Goal: Task Accomplishment & Management: Manage account settings

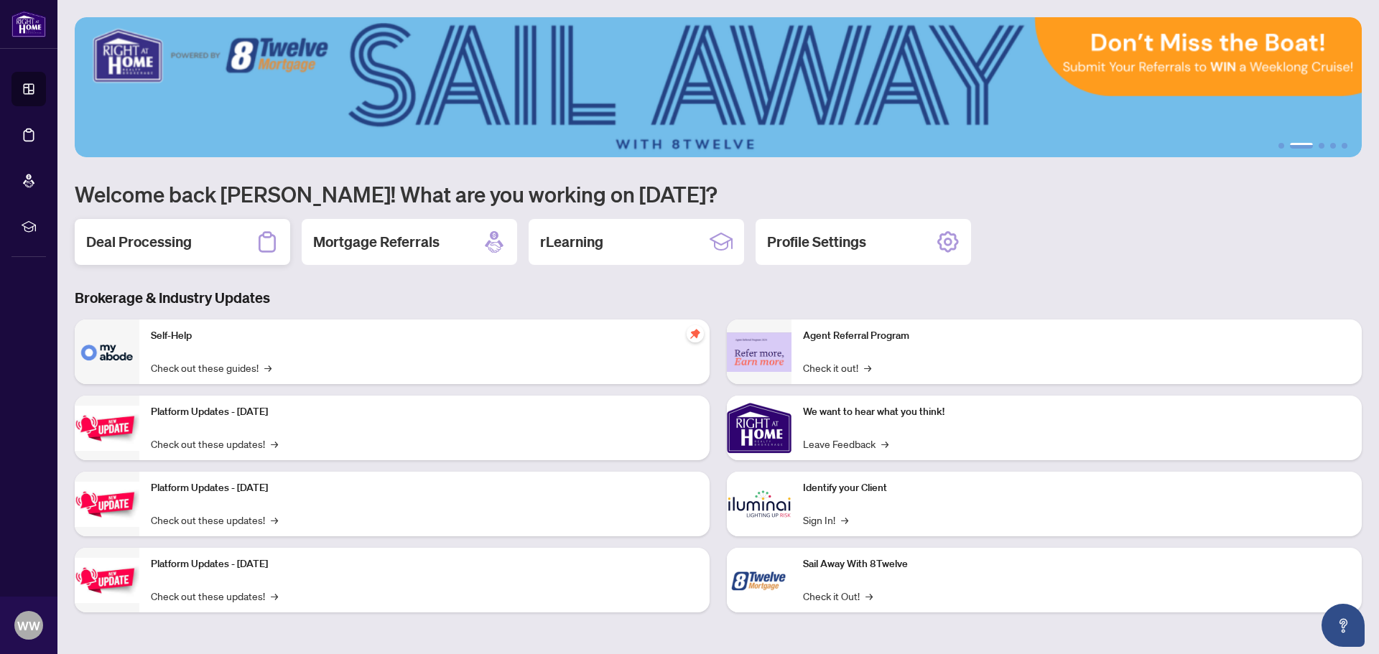
click at [152, 237] on h2 "Deal Processing" at bounding box center [139, 242] width 106 height 20
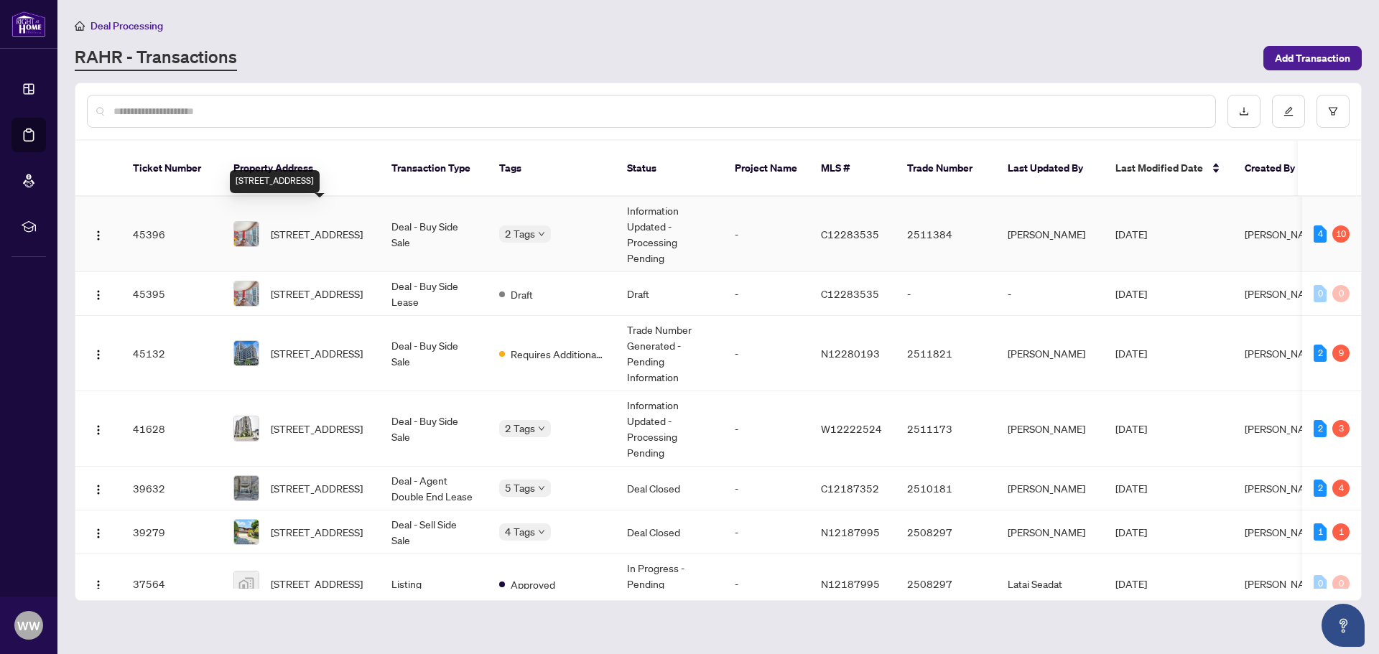
click at [329, 226] on span "[STREET_ADDRESS]" at bounding box center [317, 234] width 92 height 16
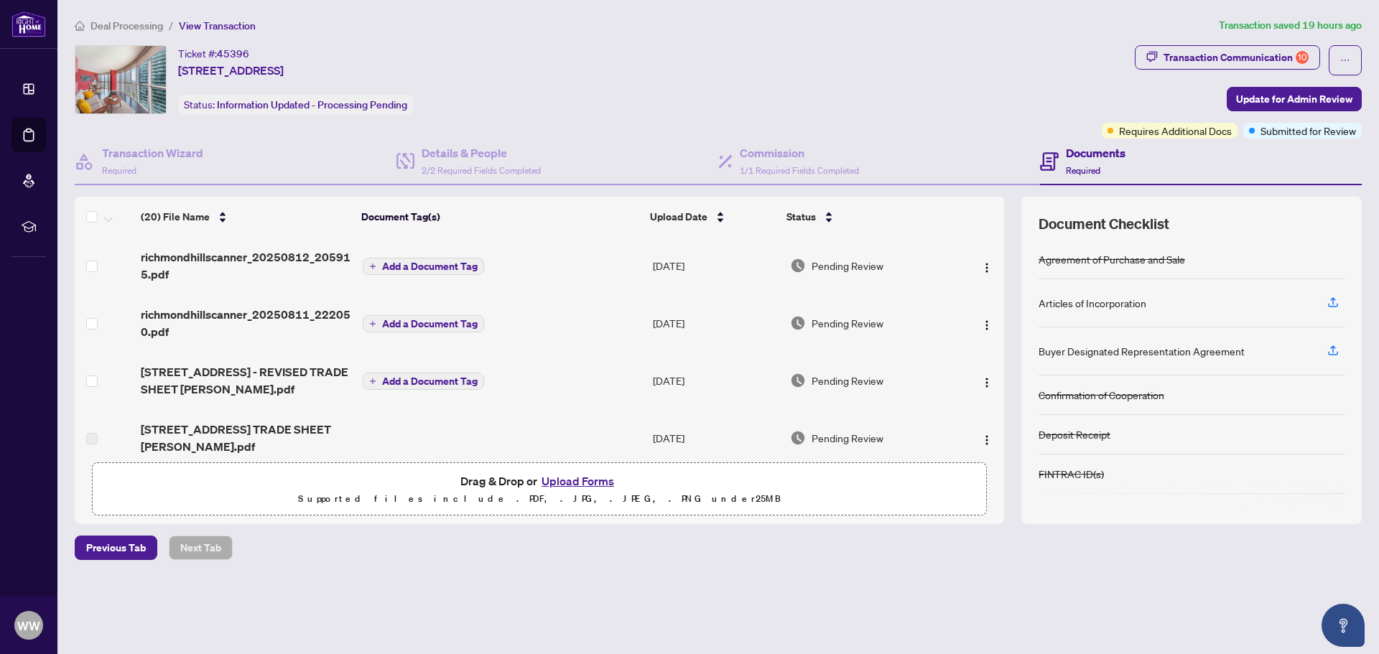
drag, startPoint x: 999, startPoint y: 261, endPoint x: 998, endPoint y: 289, distance: 28.0
click at [998, 289] on td at bounding box center [980, 265] width 48 height 57
click at [120, 22] on span "Deal Processing" at bounding box center [126, 25] width 73 height 13
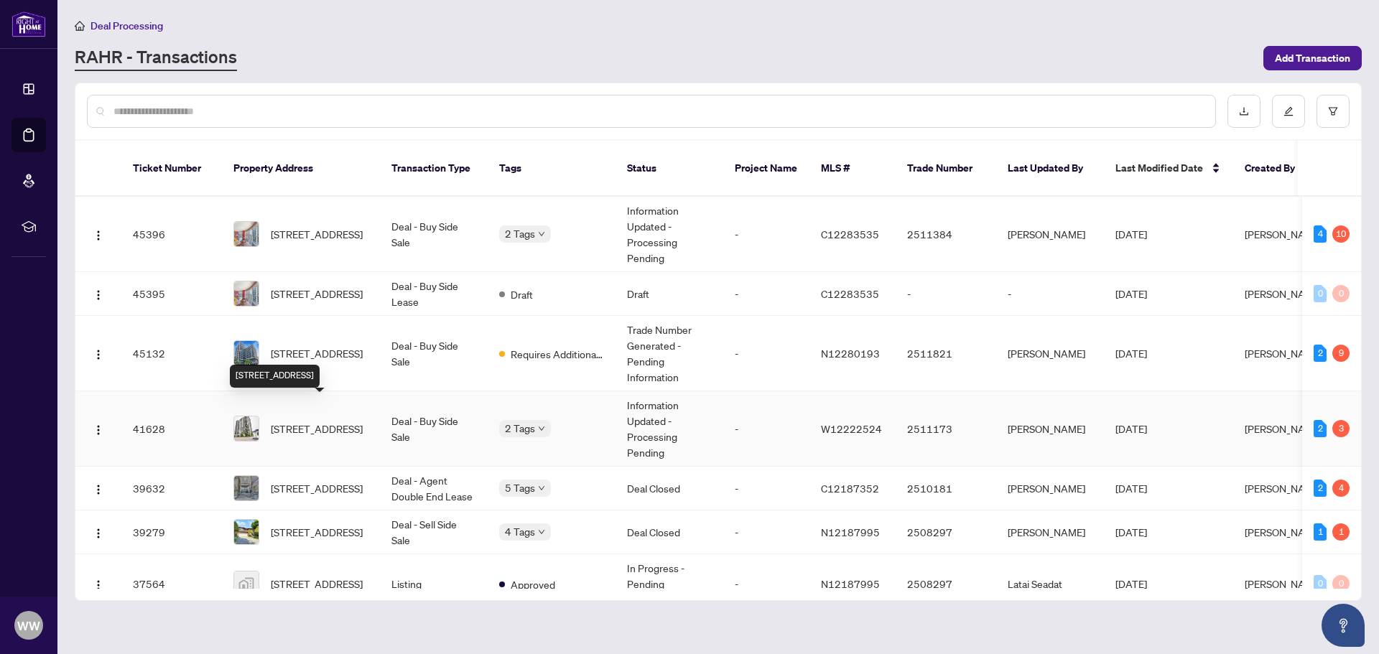
click at [317, 421] on span "[STREET_ADDRESS]" at bounding box center [317, 429] width 92 height 16
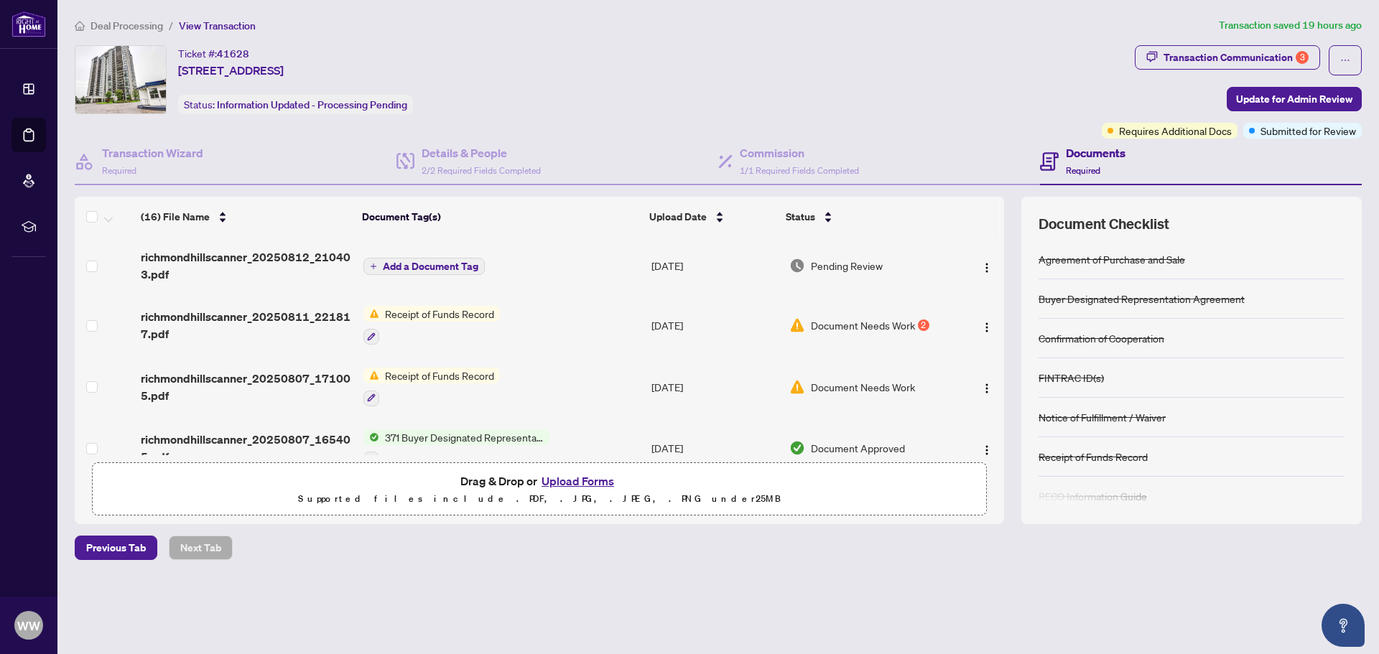
drag, startPoint x: 1005, startPoint y: 279, endPoint x: 1003, endPoint y: 291, distance: 12.3
click at [1003, 291] on div "(16) File Name Document Tag(s) Upload Date Status richmondhillscanner_20250812_…" at bounding box center [718, 360] width 1287 height 327
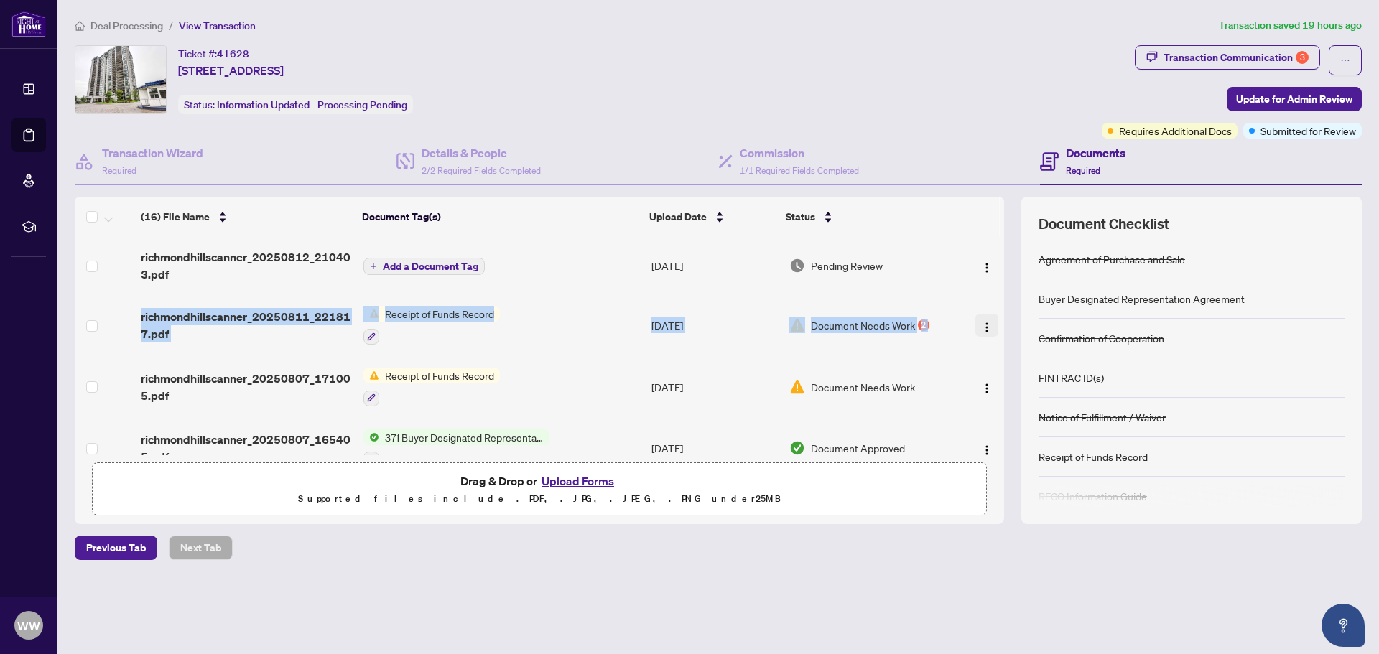
drag, startPoint x: 998, startPoint y: 276, endPoint x: 988, endPoint y: 317, distance: 41.5
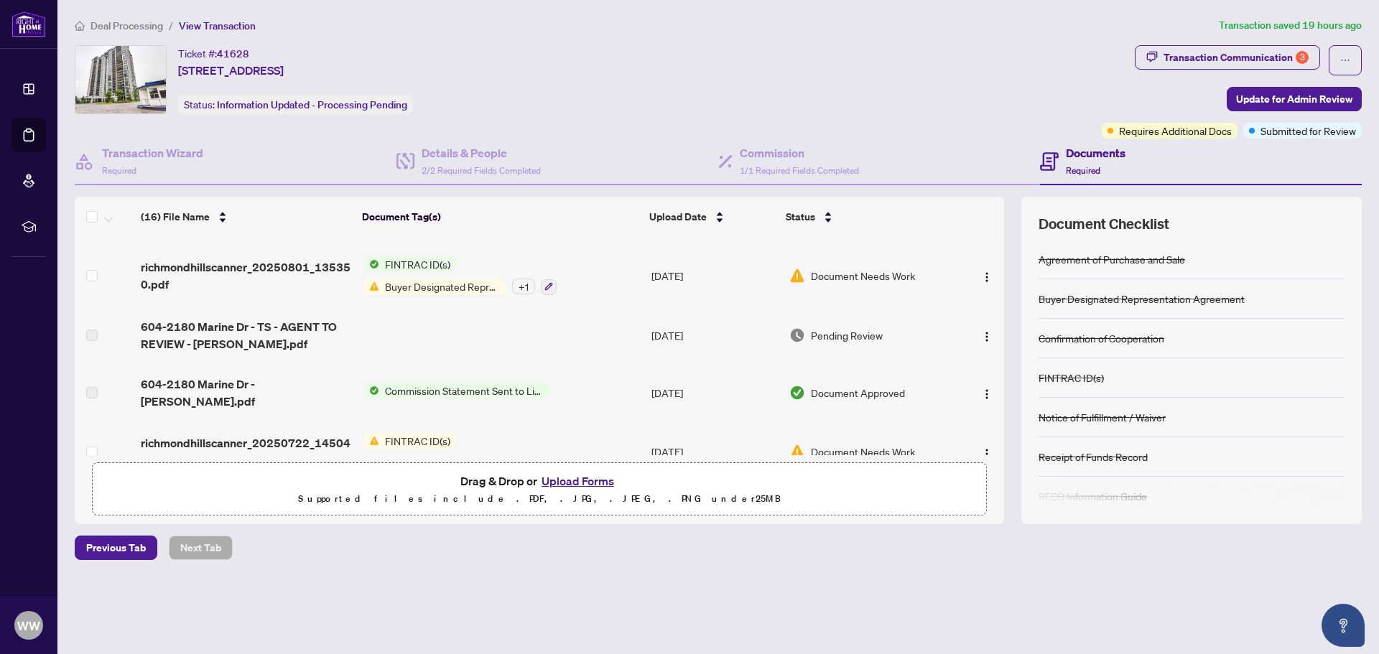
scroll to position [266, 0]
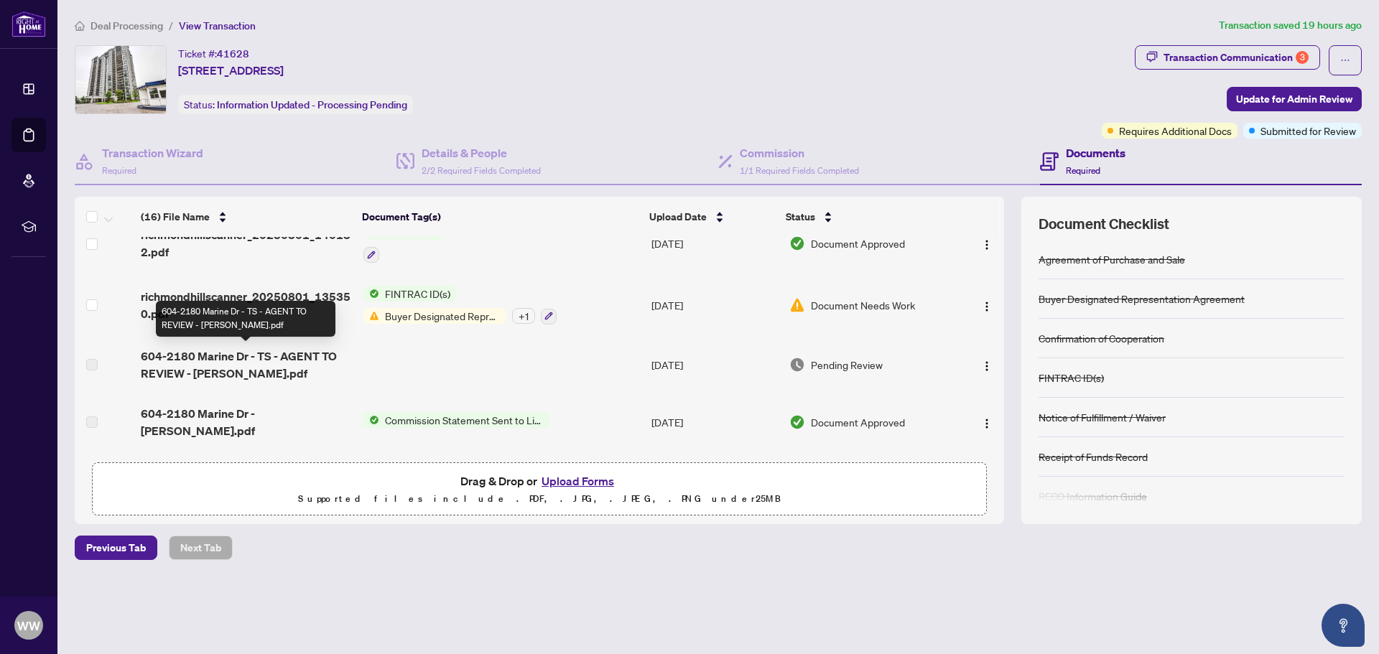
click at [214, 351] on span "604-2180 Marine Dr - TS - AGENT TO REVIEW - [PERSON_NAME].pdf" at bounding box center [246, 365] width 211 height 34
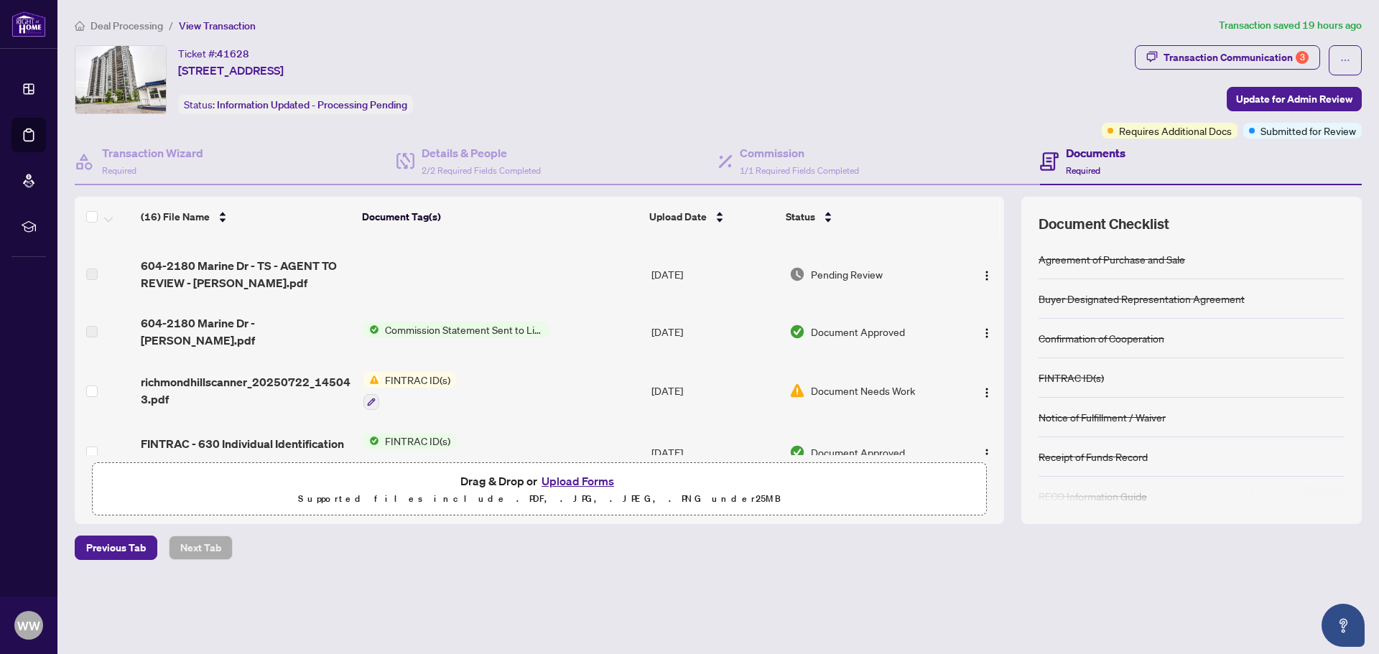
scroll to position [361, 0]
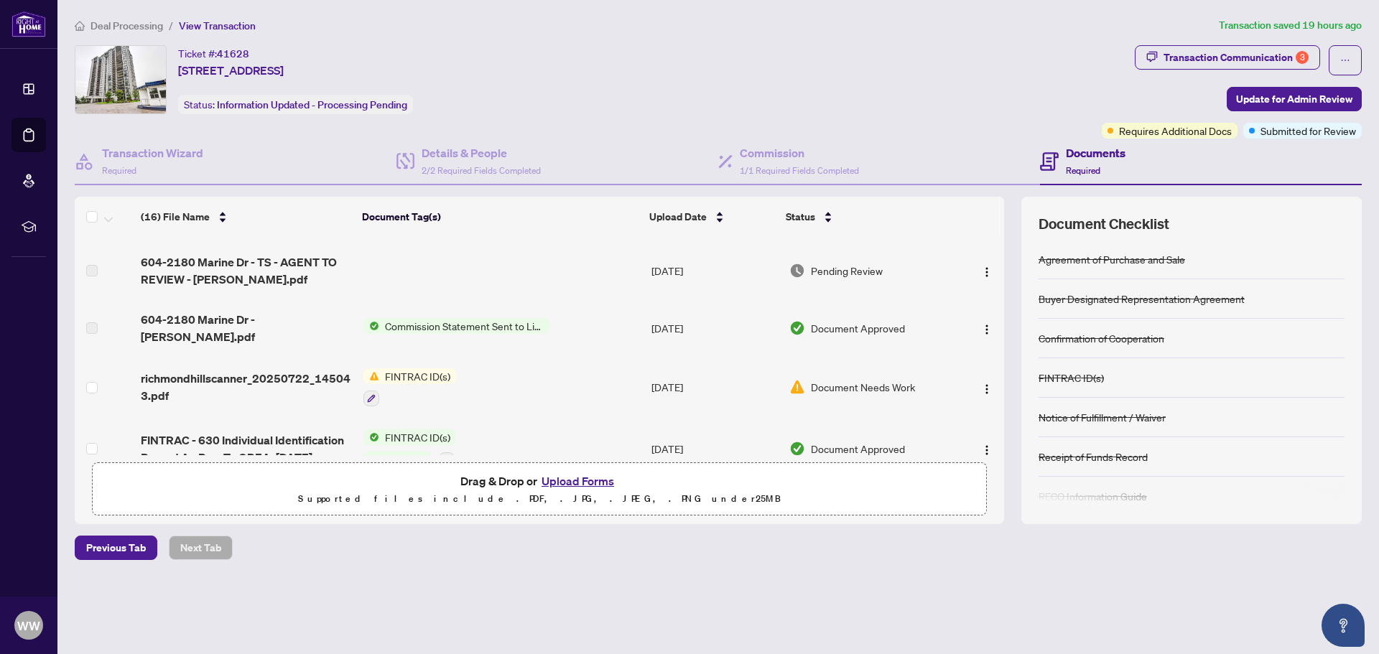
click at [416, 320] on span "Commission Statement Sent to Listing Brokerage" at bounding box center [464, 326] width 170 height 16
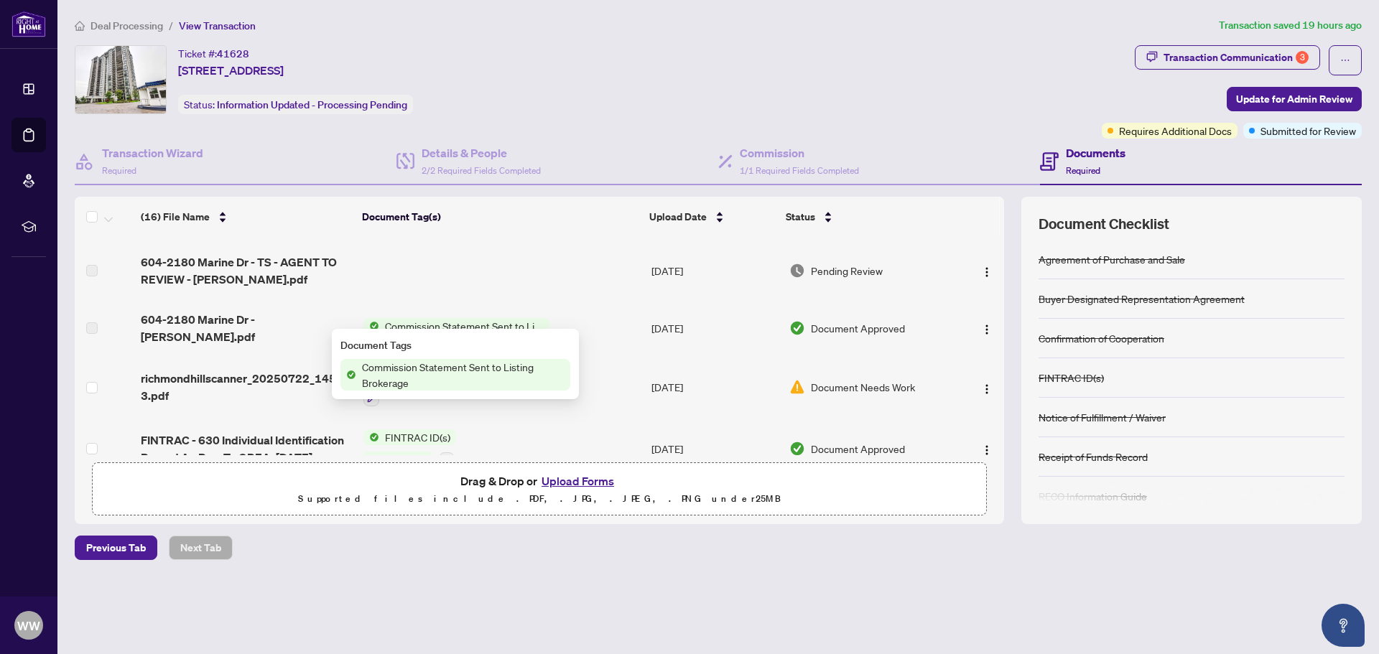
click at [386, 368] on span "Commission Statement Sent to Listing Brokerage" at bounding box center [463, 375] width 214 height 32
click at [388, 366] on span "Commission Statement Sent to Listing Brokerage" at bounding box center [463, 375] width 214 height 32
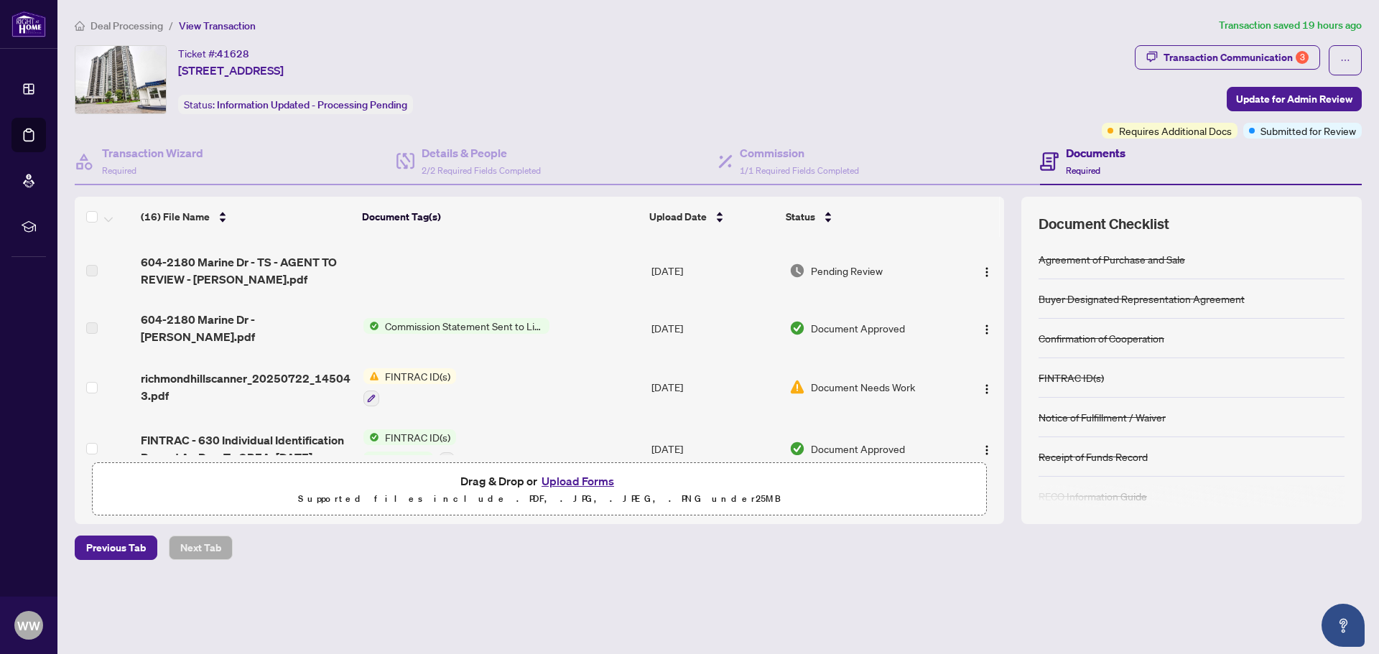
click at [435, 263] on td at bounding box center [502, 270] width 288 height 57
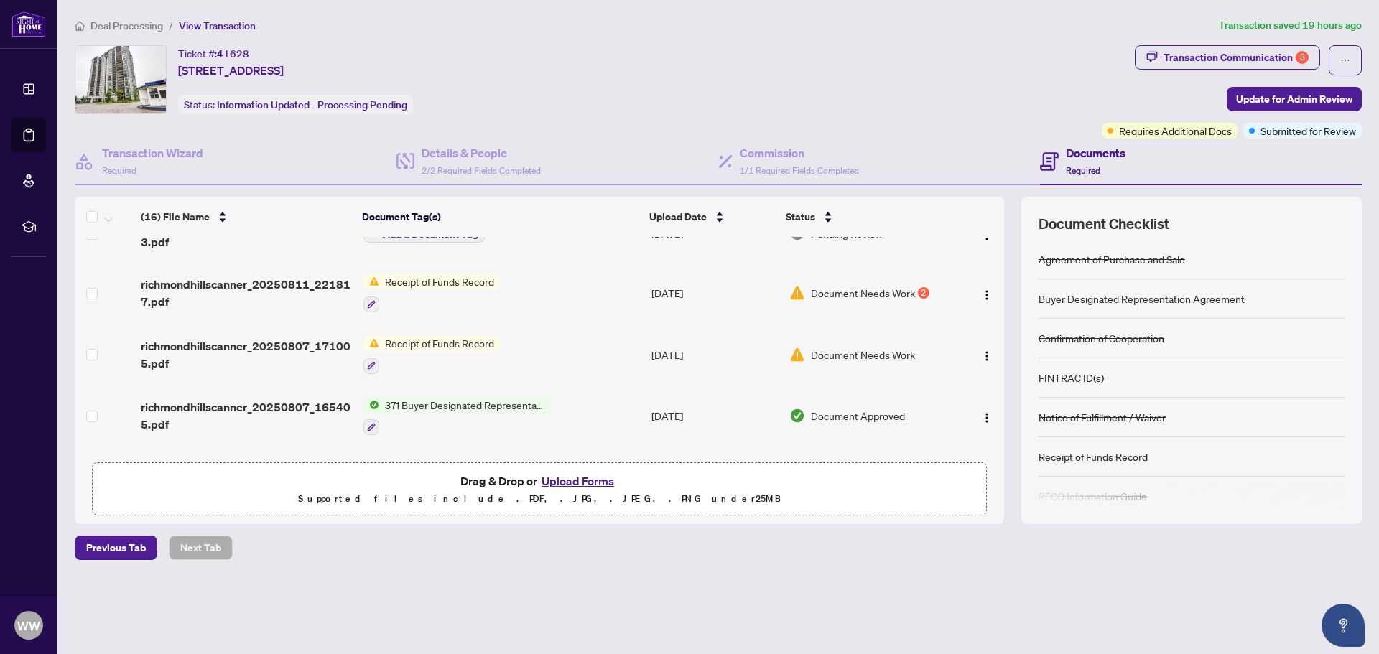
scroll to position [0, 0]
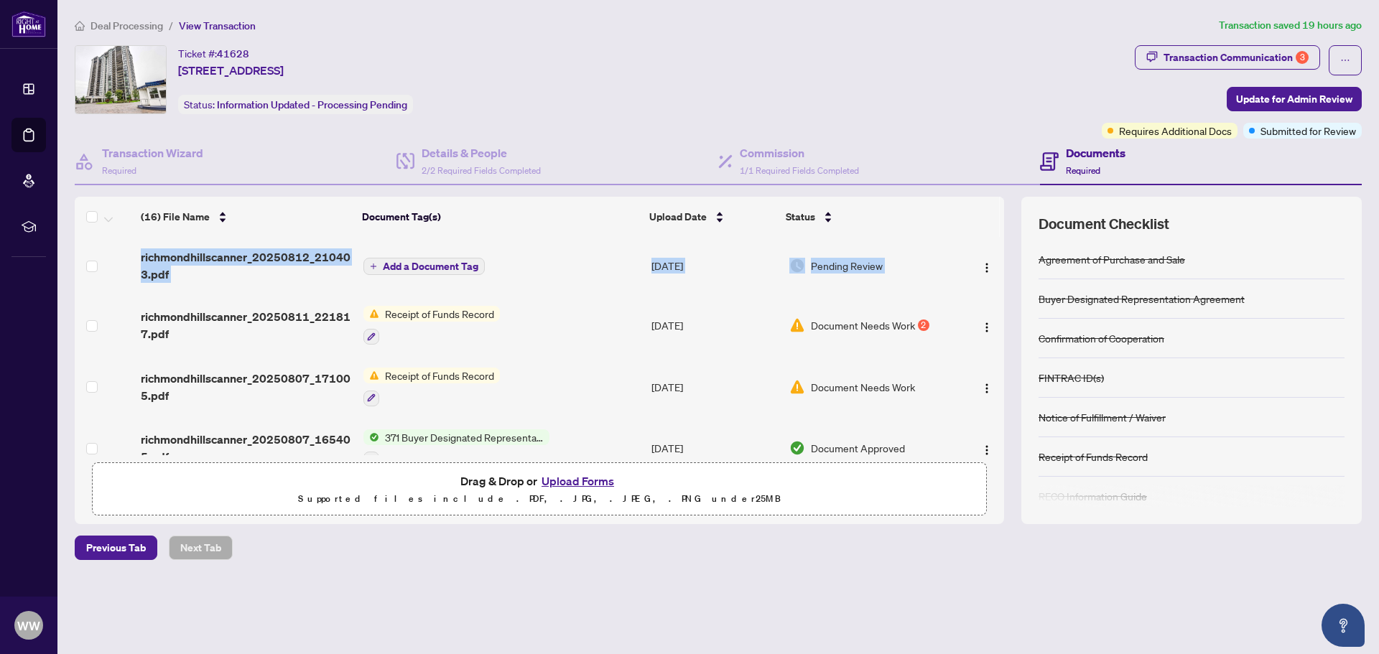
drag, startPoint x: 998, startPoint y: 261, endPoint x: 982, endPoint y: 227, distance: 37.6
click at [982, 227] on div "(16) File Name Document Tag(s) Upload Date Status richmondhillscanner_20250812_…" at bounding box center [539, 326] width 929 height 259
click at [848, 101] on div "Ticket #: 41628 [STREET_ADDRESS] Status: Information Updated - Processing Pendi…" at bounding box center [585, 79] width 1021 height 69
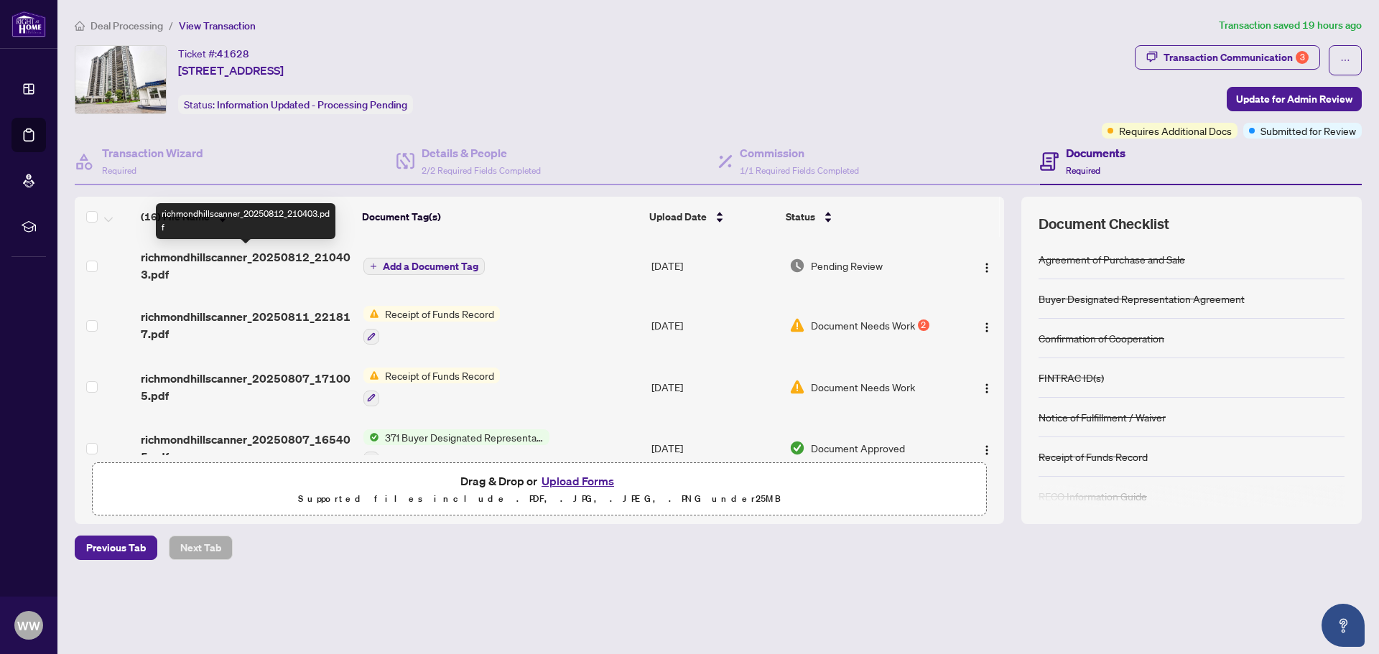
click at [276, 259] on span "richmondhillscanner_20250812_210403.pdf" at bounding box center [246, 265] width 211 height 34
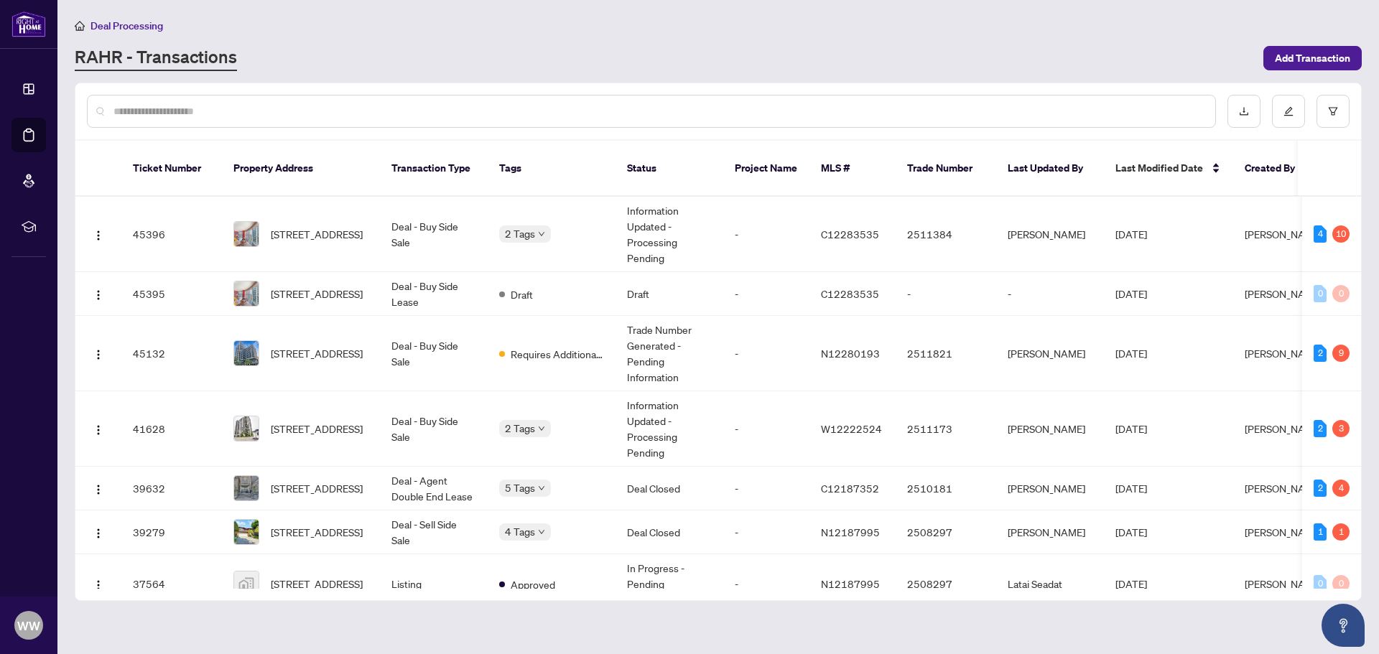
click at [145, 26] on span "Deal Processing" at bounding box center [126, 25] width 73 height 13
click at [135, 23] on span "Deal Processing" at bounding box center [126, 25] width 73 height 13
click at [315, 421] on span "[STREET_ADDRESS]" at bounding box center [317, 429] width 92 height 16
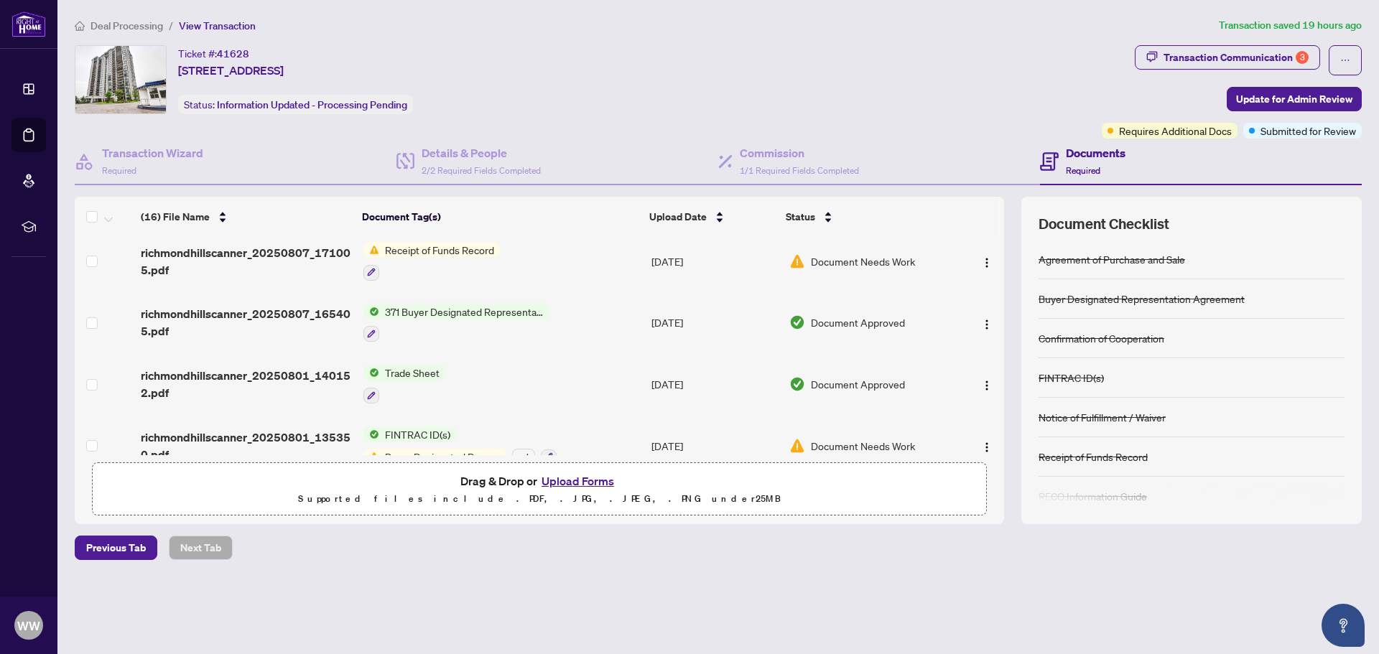
scroll to position [132, 0]
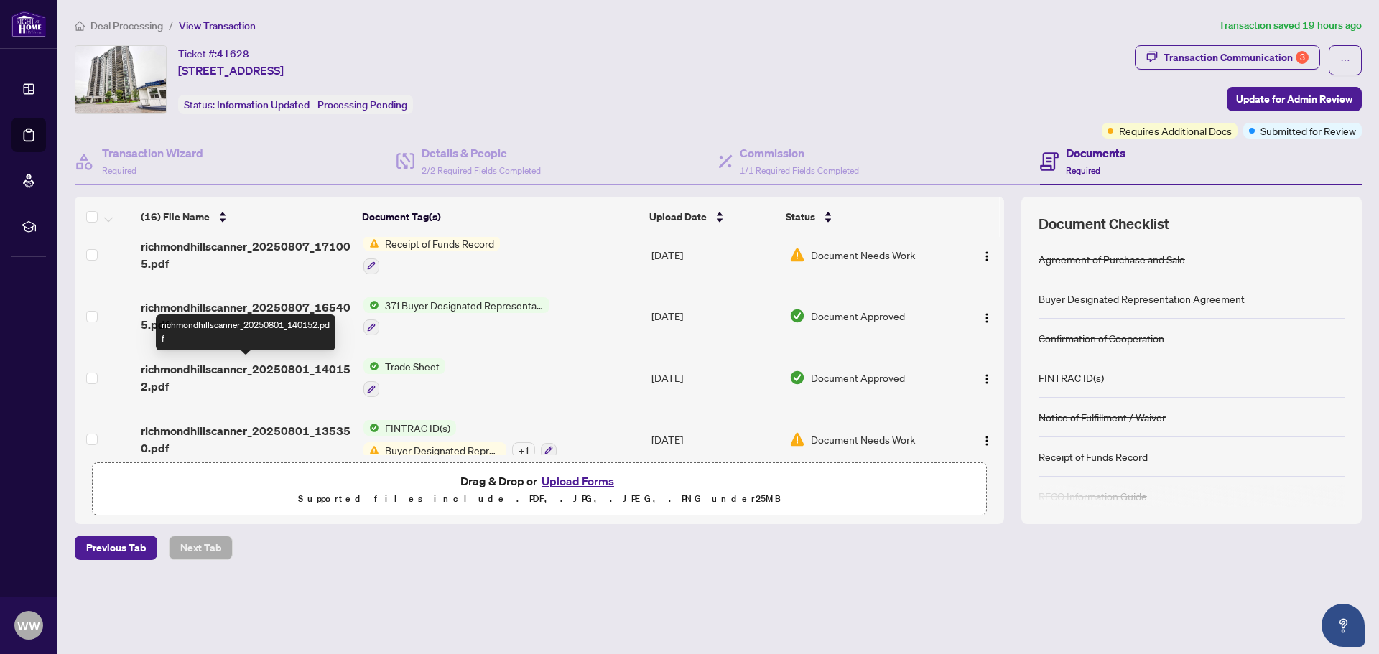
click at [283, 366] on span "richmondhillscanner_20250801_140152.pdf" at bounding box center [246, 378] width 211 height 34
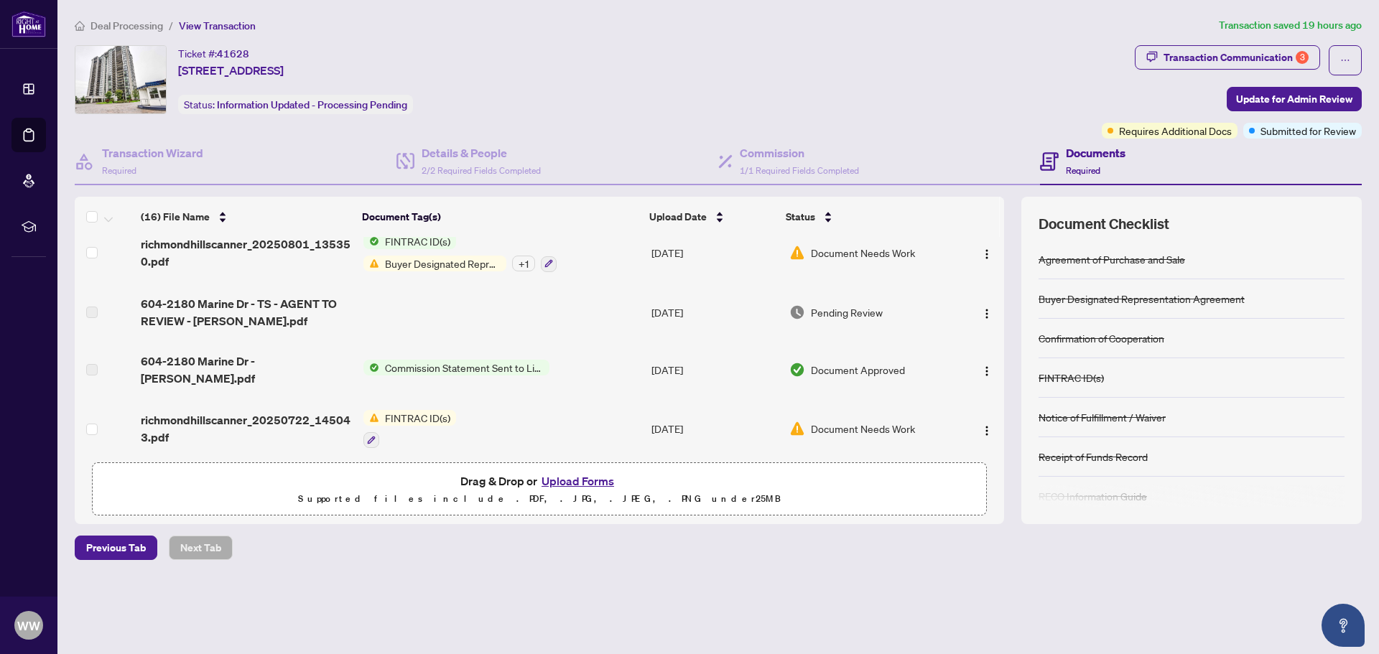
scroll to position [315, 0]
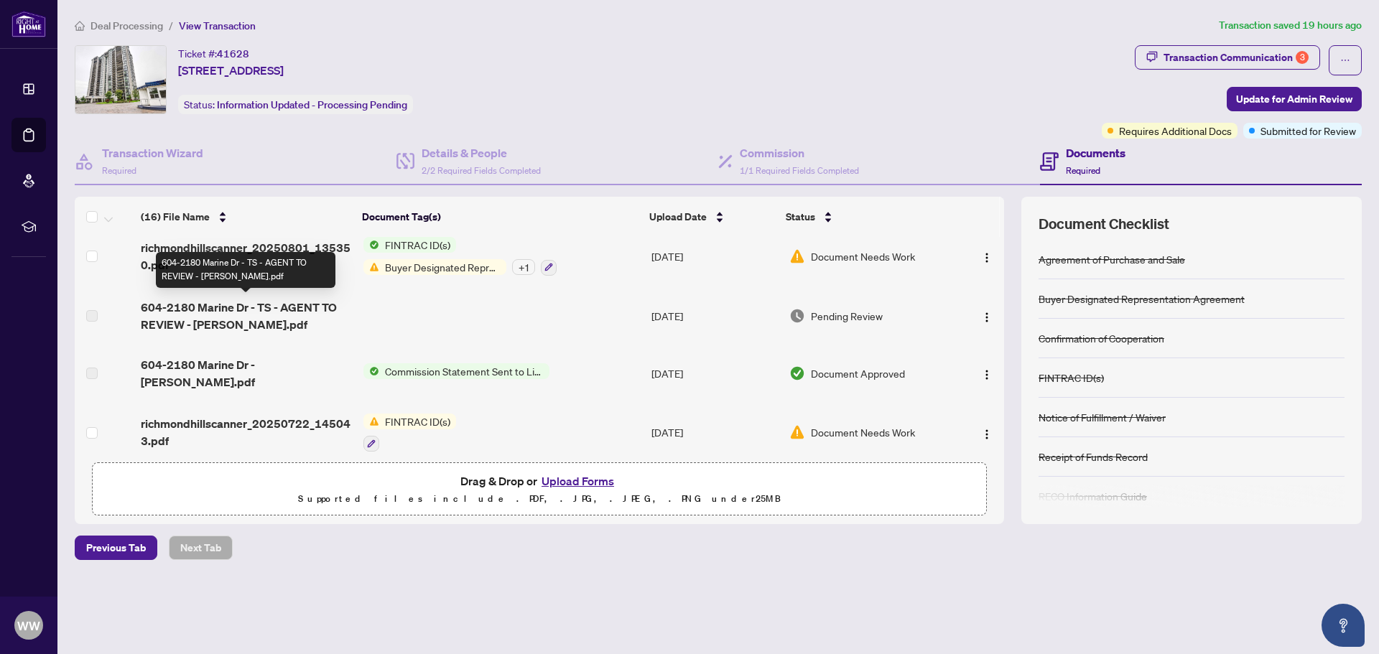
click at [308, 305] on span "604-2180 Marine Dr - TS - AGENT TO REVIEW - [PERSON_NAME].pdf" at bounding box center [246, 316] width 211 height 34
click at [290, 268] on div "604-2180 Marine Dr - TS - AGENT TO REVIEW - [PERSON_NAME].pdf" at bounding box center [246, 270] width 180 height 36
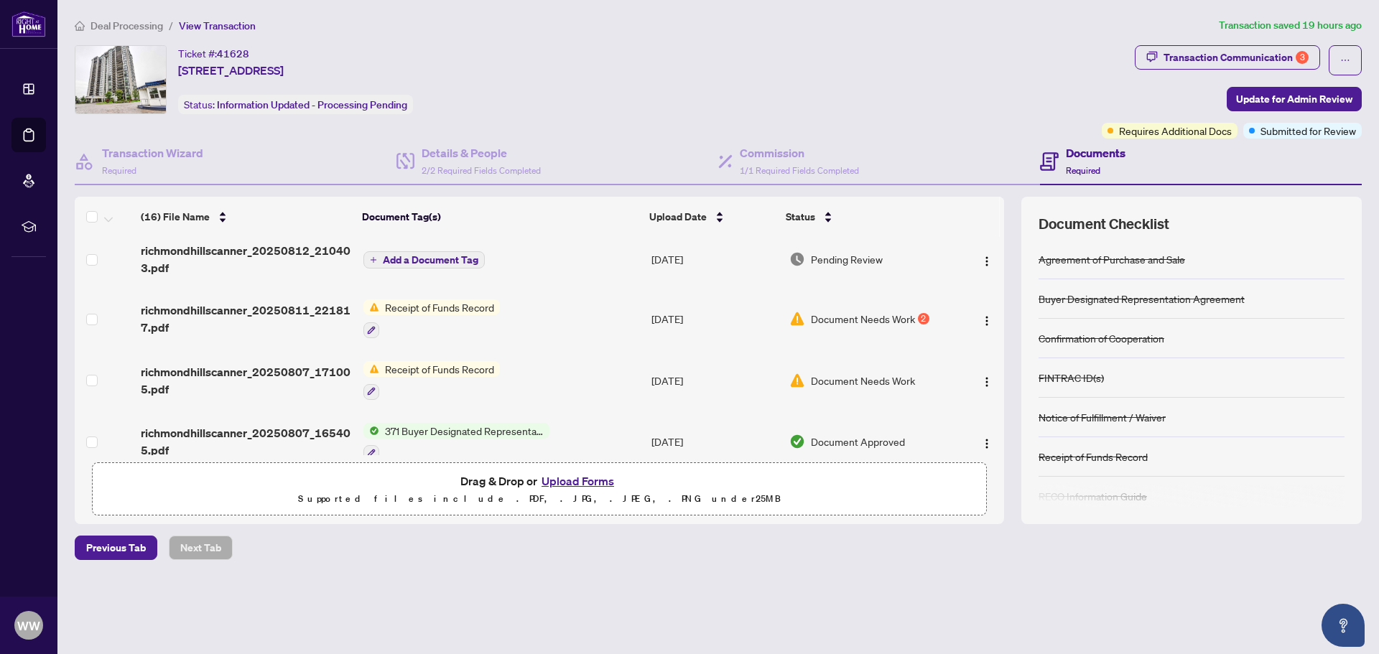
scroll to position [0, 0]
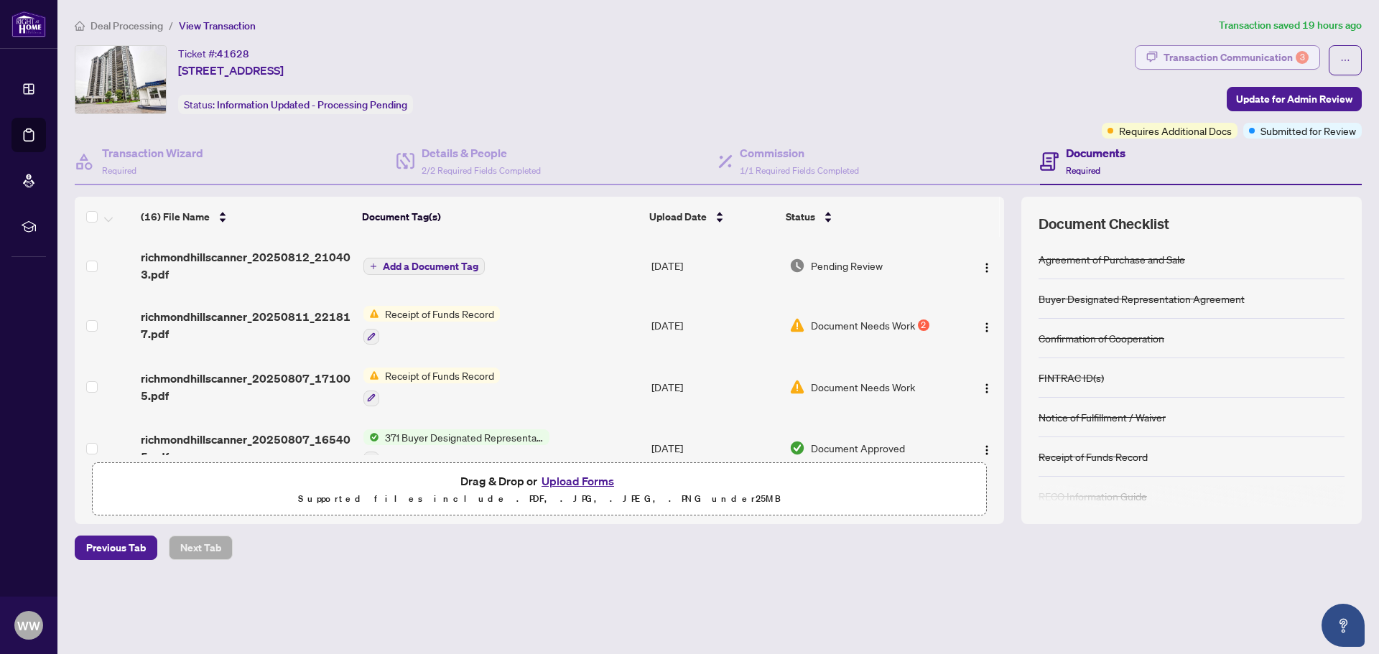
click at [1243, 57] on div "Transaction Communication 3" at bounding box center [1235, 57] width 145 height 23
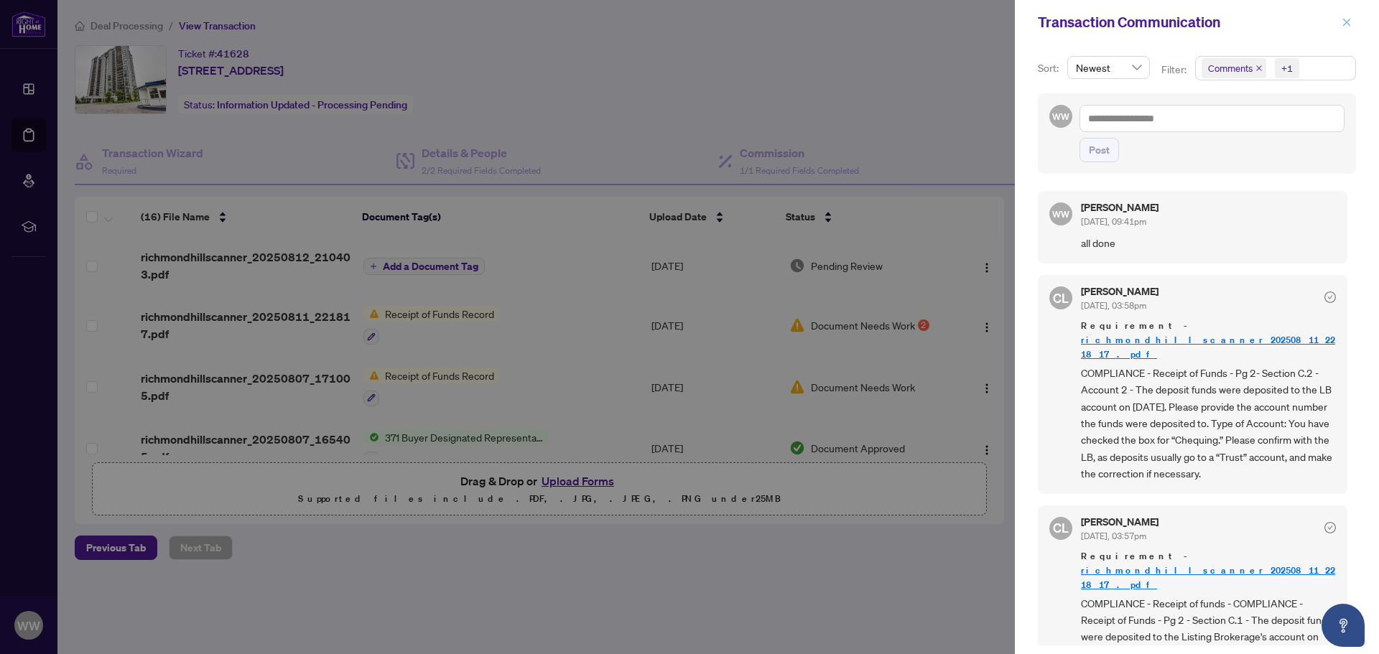
click at [1345, 21] on icon "close" at bounding box center [1347, 22] width 8 height 8
